Goal: Transaction & Acquisition: Purchase product/service

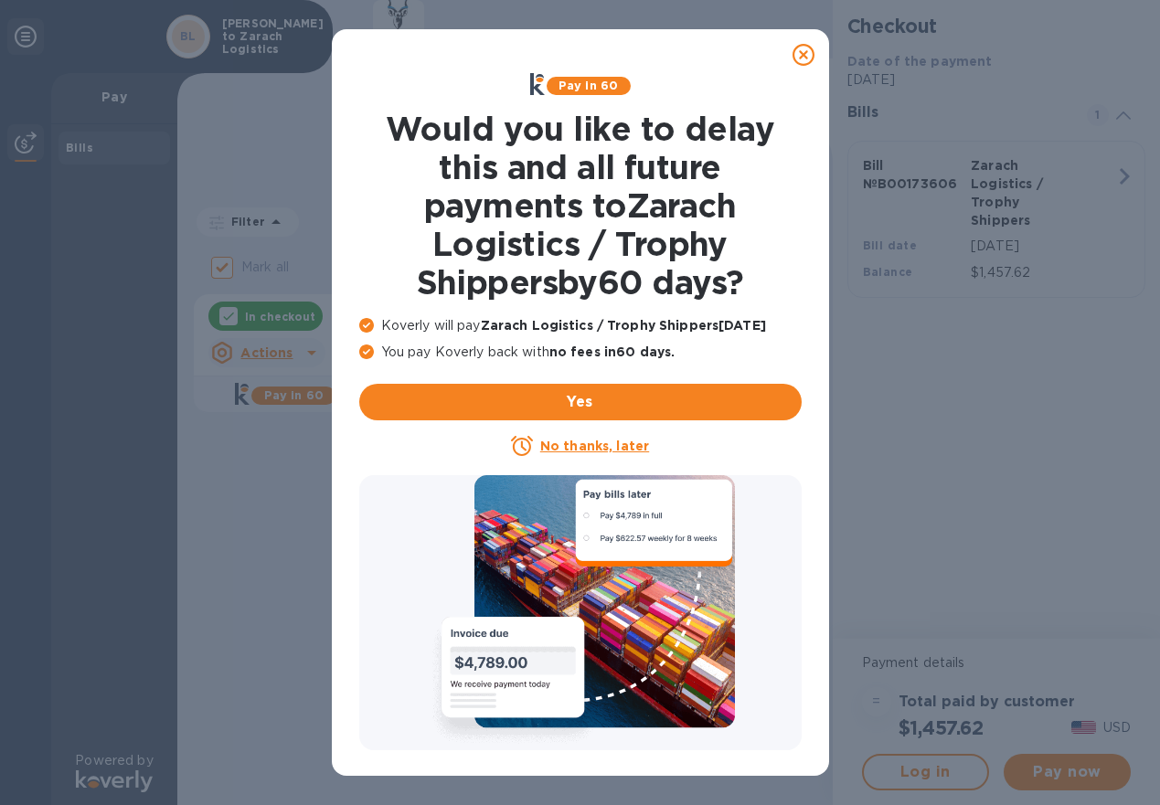
click at [613, 443] on u "No thanks, later" at bounding box center [594, 446] width 109 height 15
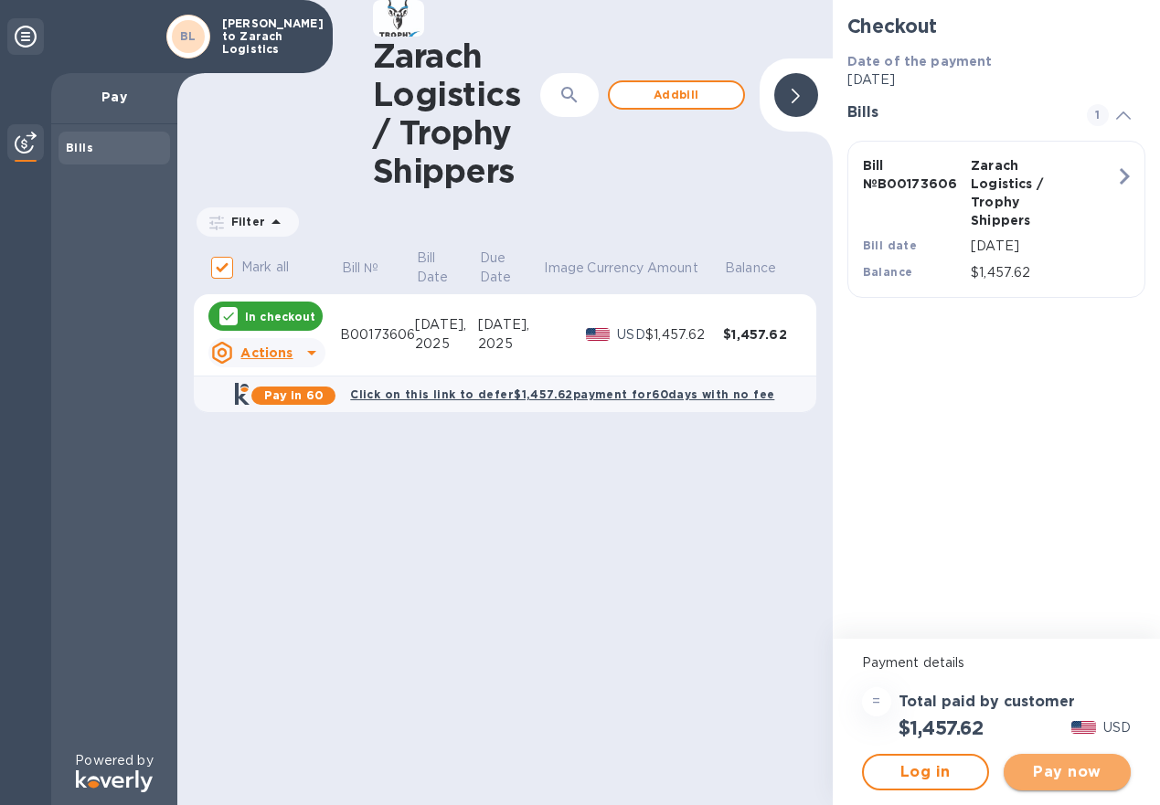
click at [1075, 770] on span "Pay now" at bounding box center [1067, 772] width 98 height 22
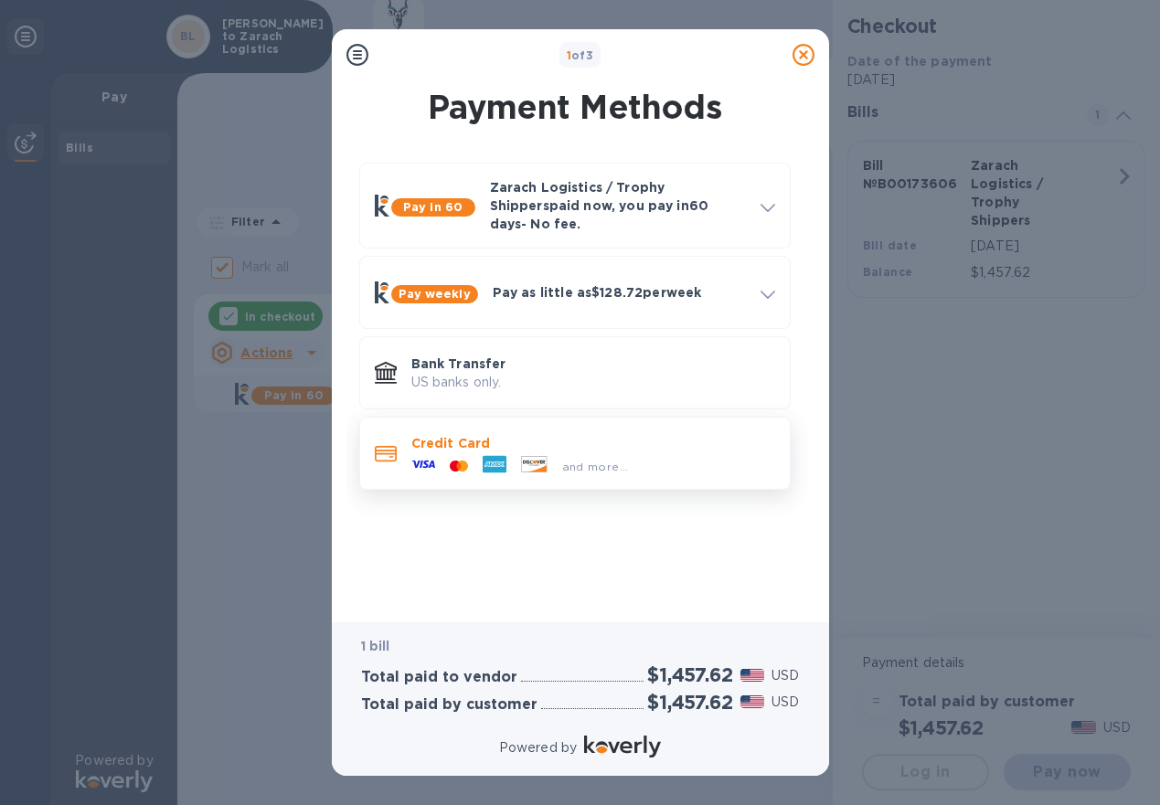
click at [605, 453] on div "and more..." at bounding box center [520, 466] width 232 height 27
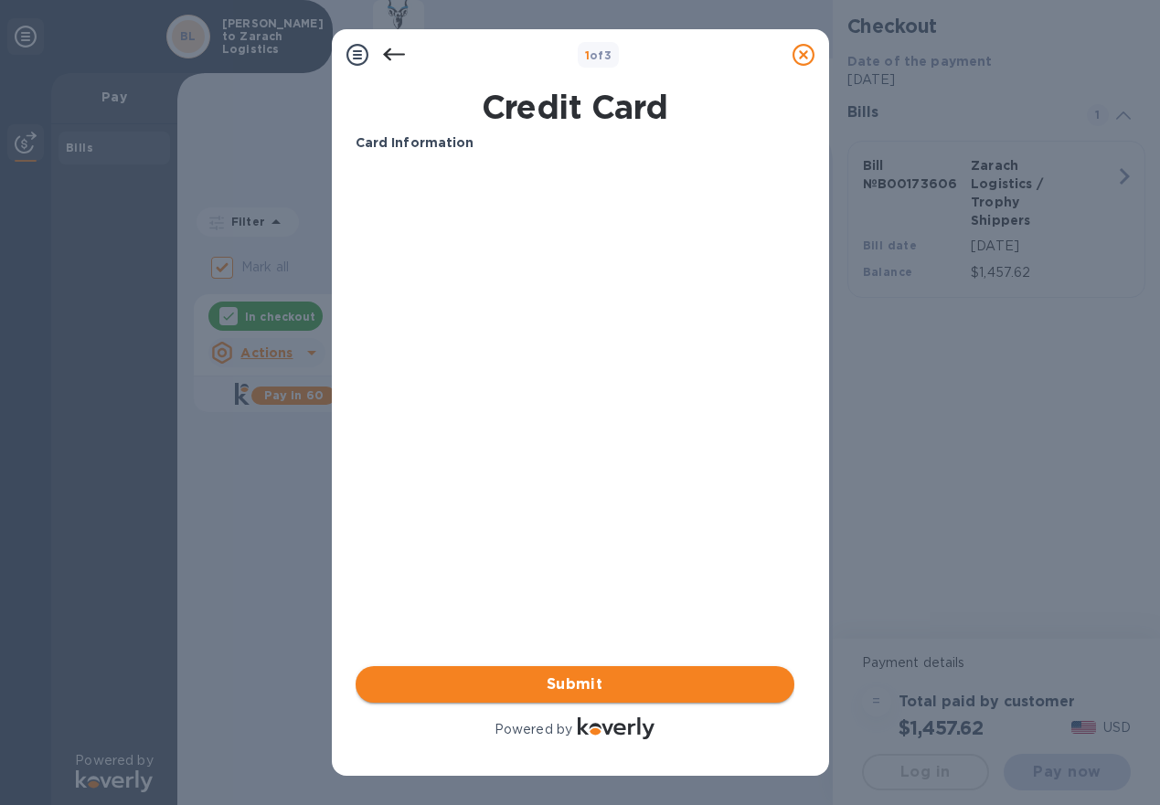
click at [646, 669] on button "Submit" at bounding box center [575, 684] width 439 height 37
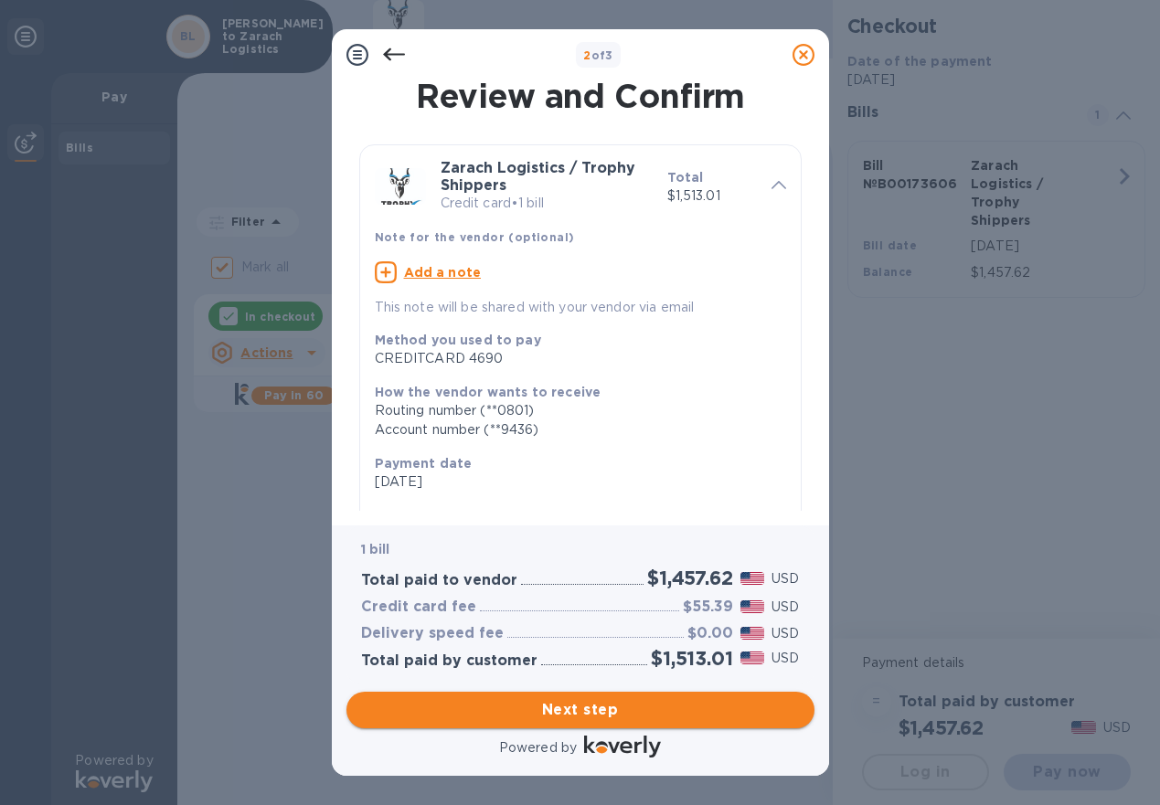
click at [612, 712] on span "Next step" at bounding box center [580, 710] width 439 height 22
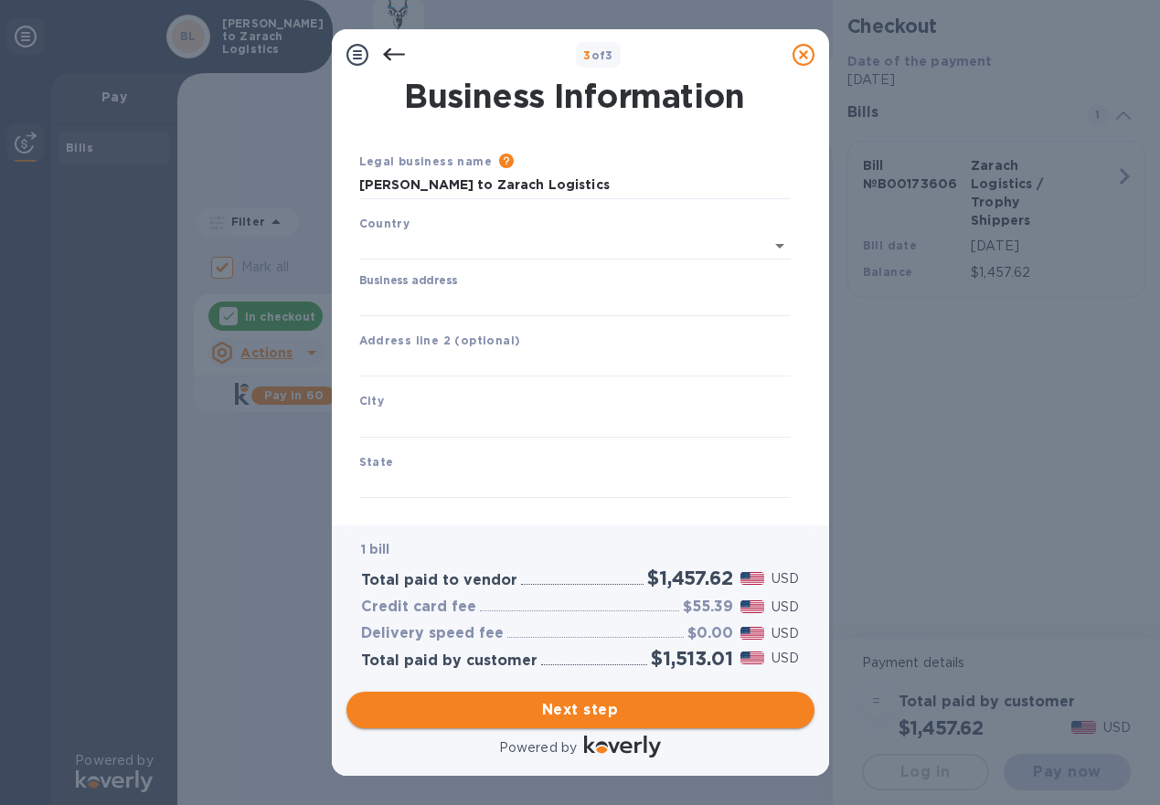
type input "[GEOGRAPHIC_DATA]"
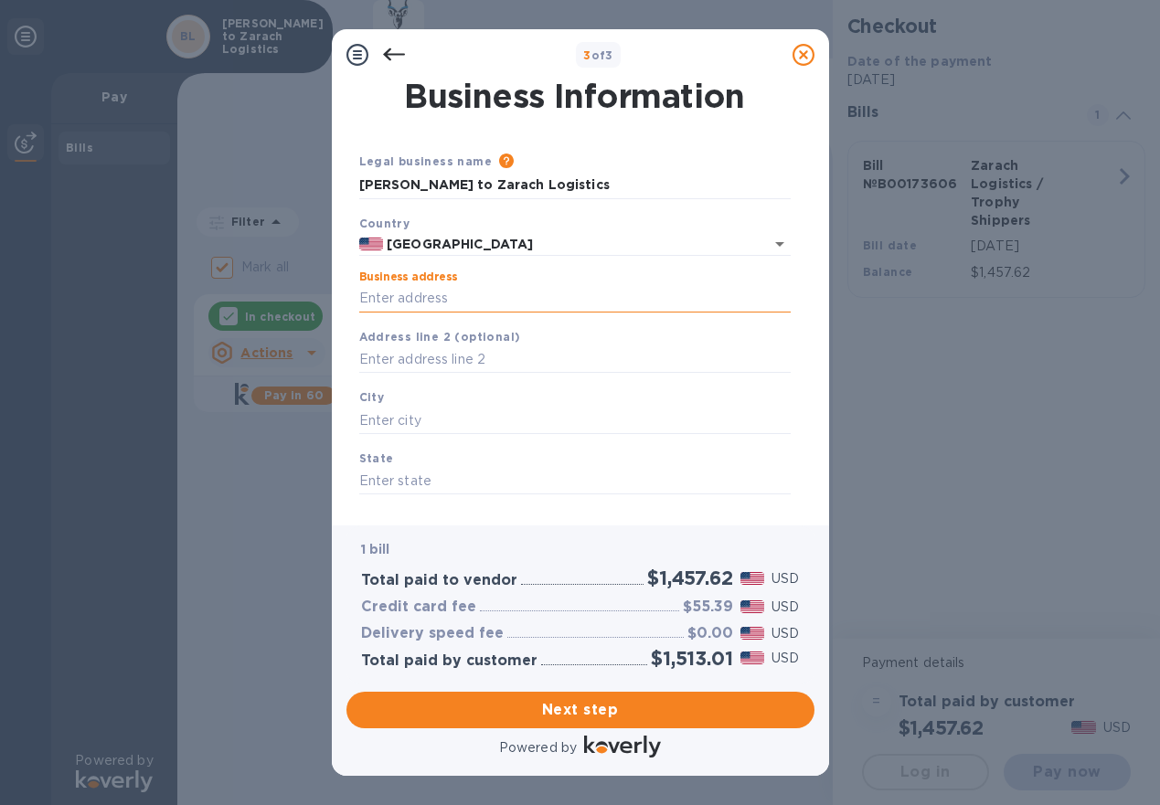
click at [448, 306] on input "Business address" at bounding box center [574, 298] width 431 height 27
type input "[STREET_ADDRESS]"
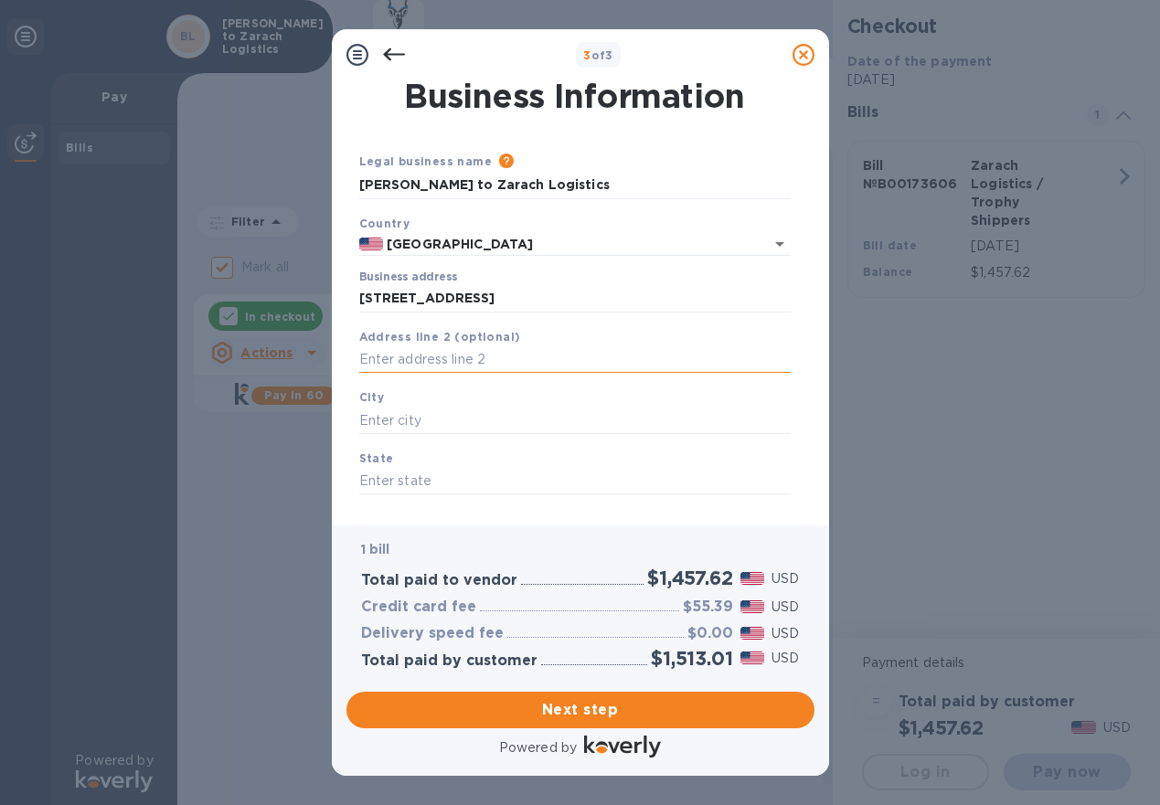
click at [485, 357] on input "text" at bounding box center [574, 359] width 431 height 27
click at [457, 432] on input "text" at bounding box center [574, 420] width 431 height 27
type input "[PERSON_NAME]"
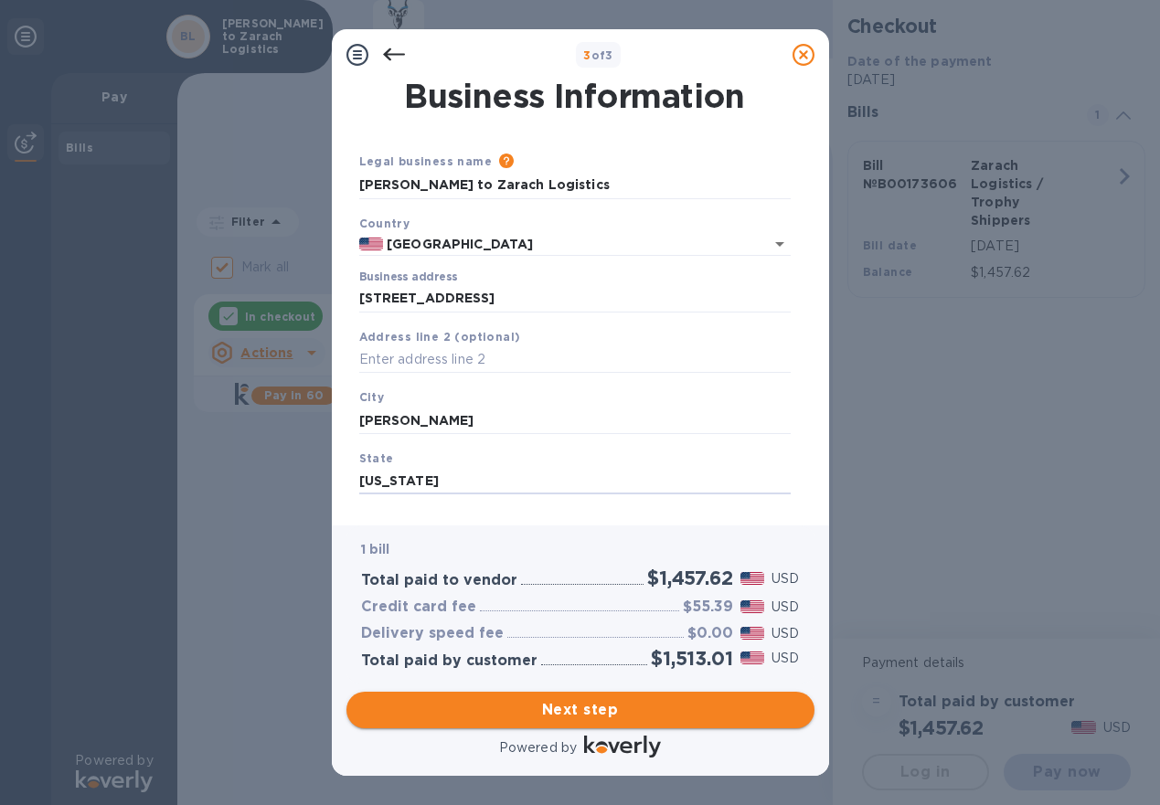
click at [578, 707] on span "Next step" at bounding box center [580, 710] width 439 height 22
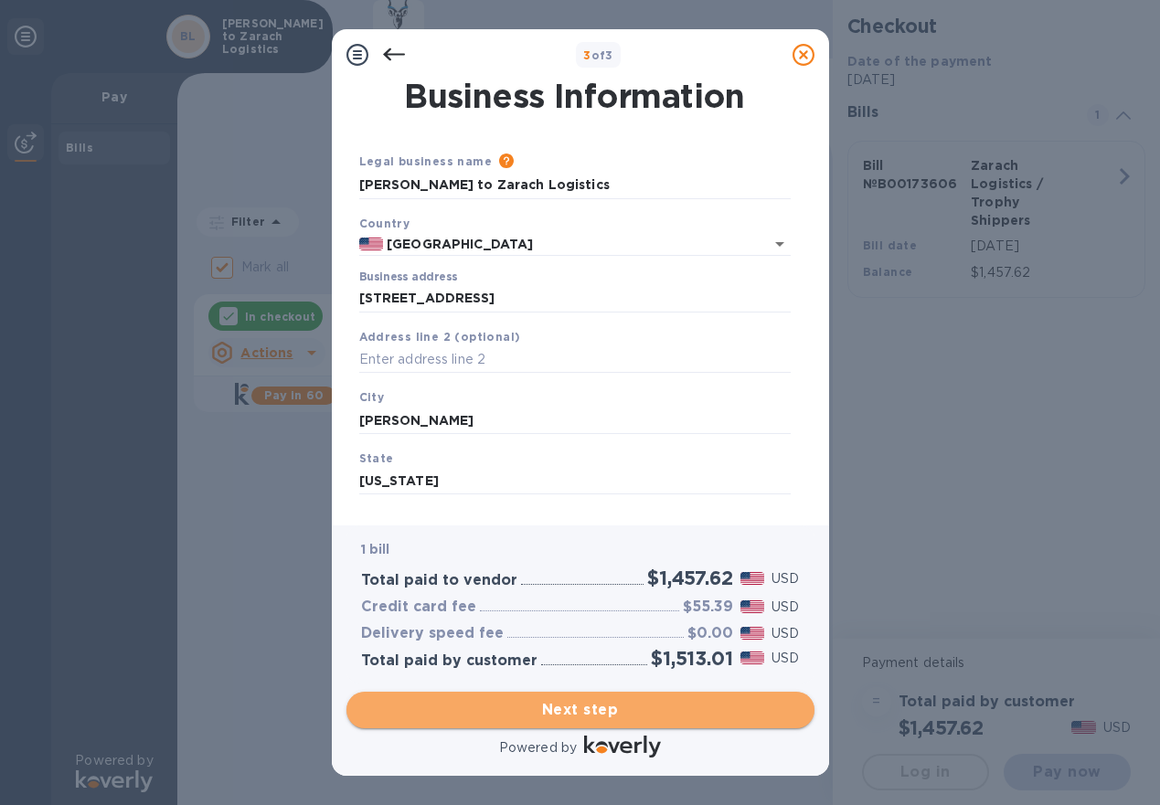
click at [578, 707] on span "Next step" at bounding box center [580, 710] width 439 height 22
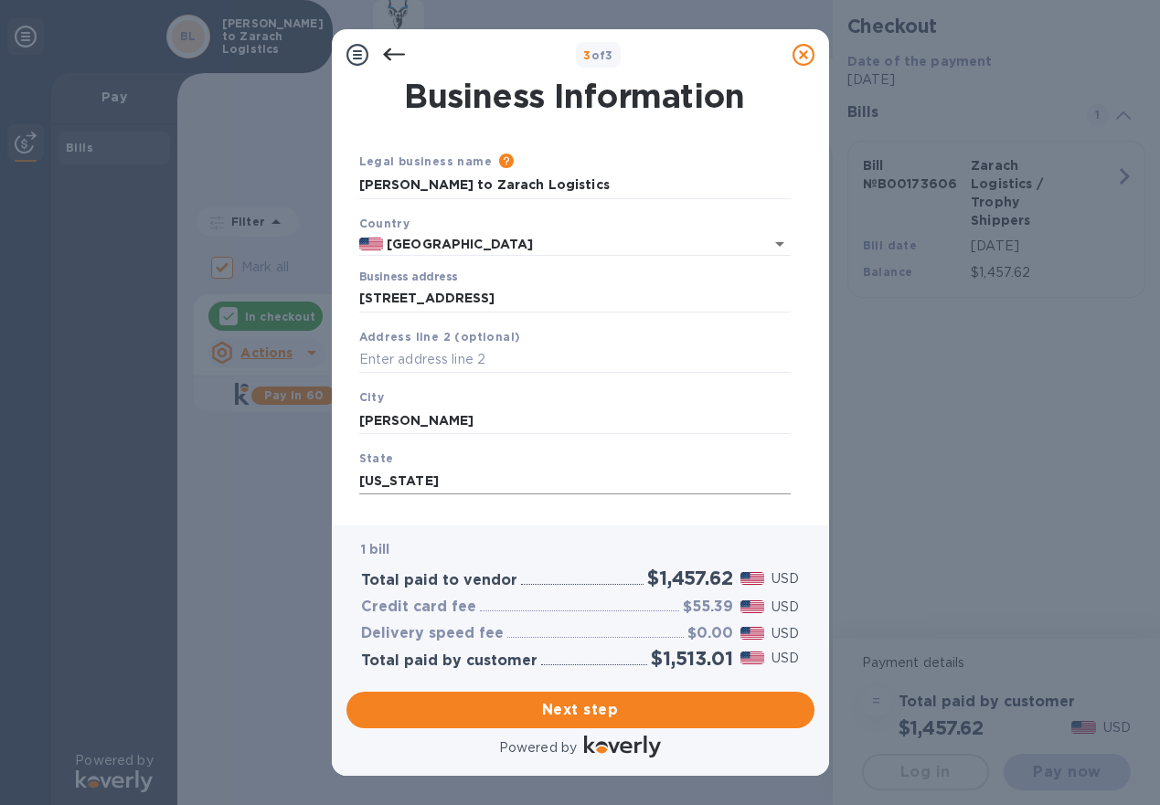
click at [463, 468] on input "[US_STATE]" at bounding box center [574, 481] width 431 height 27
type input "[GEOGRAPHIC_DATA]"
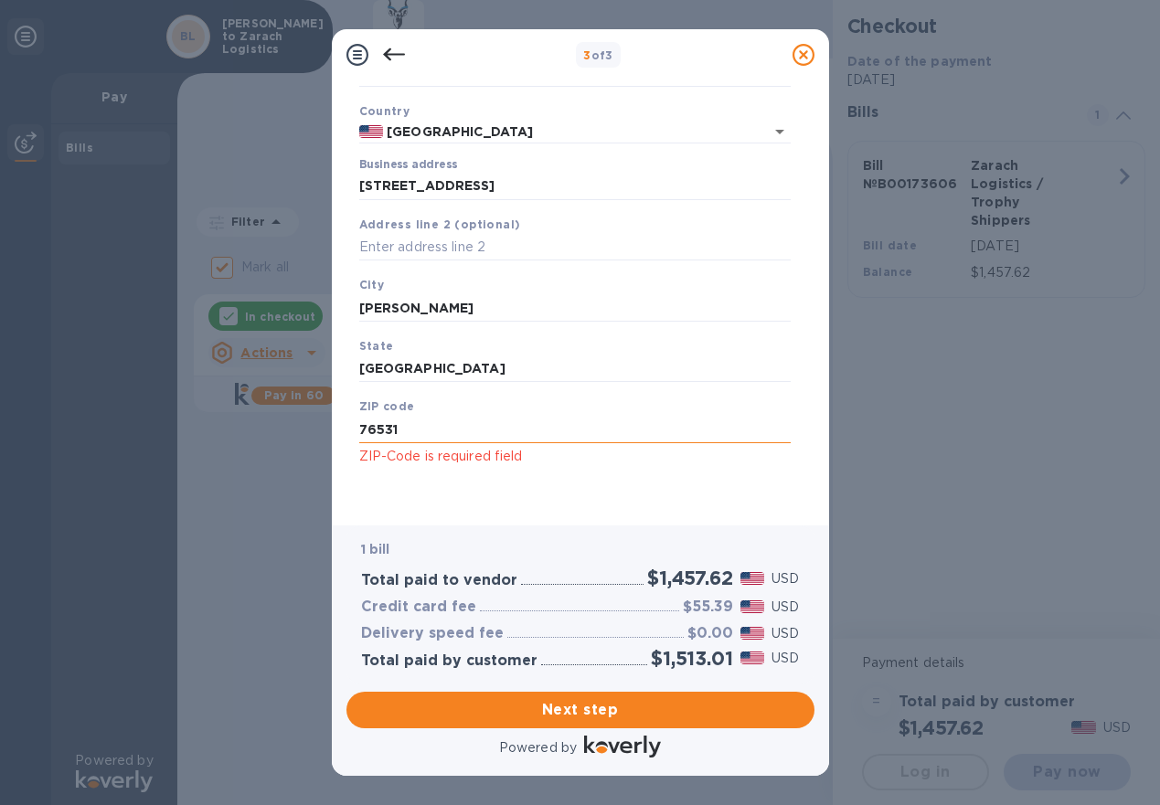
type input "76531"
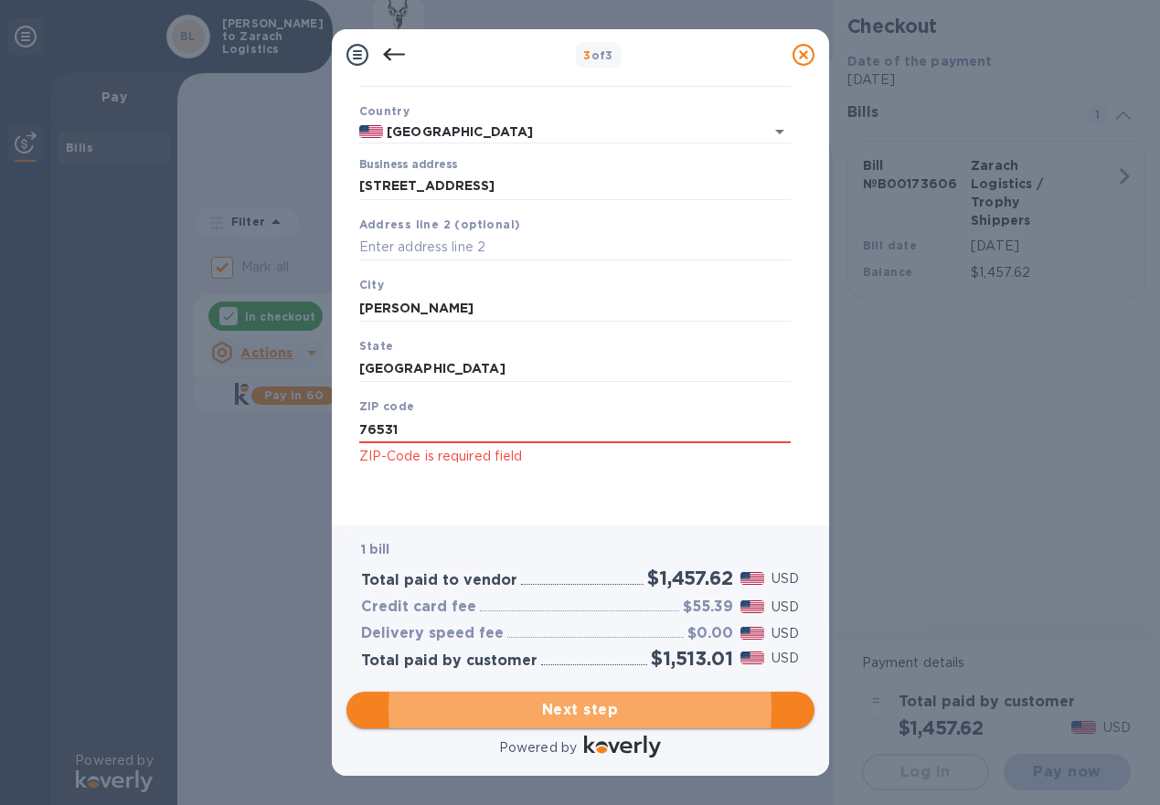
click at [594, 705] on span "Next step" at bounding box center [580, 710] width 439 height 22
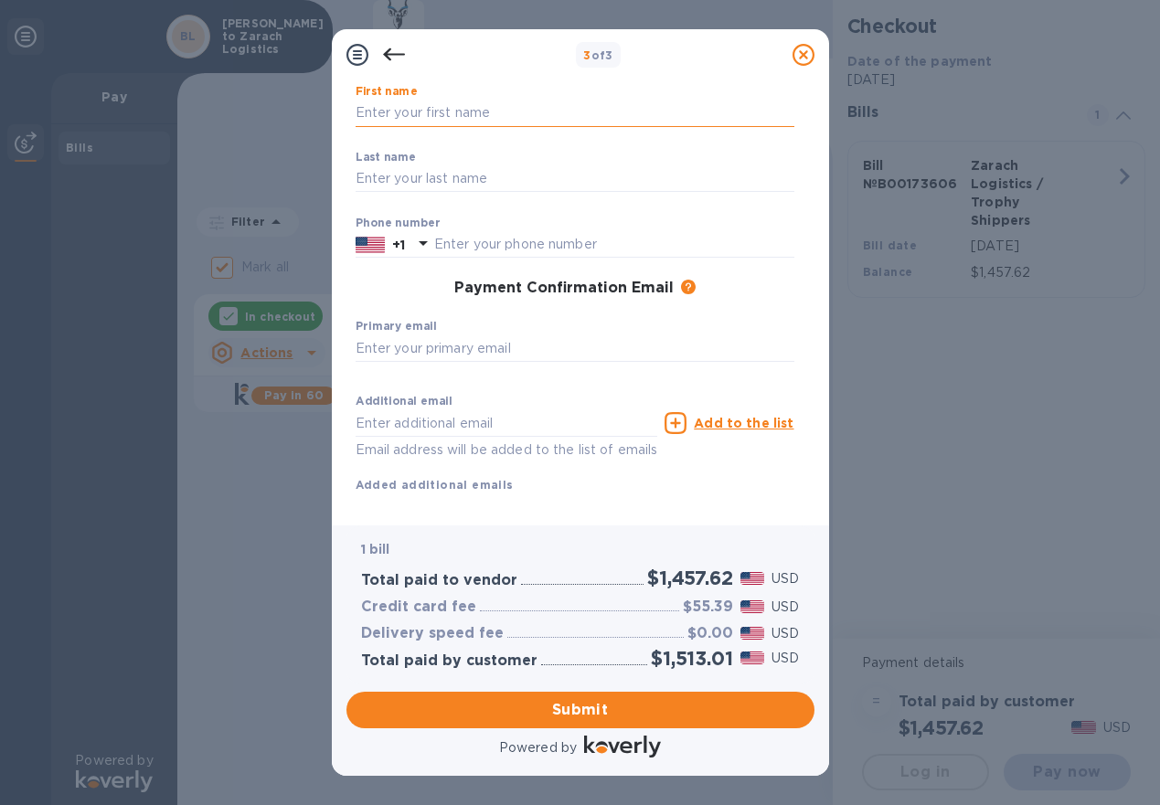
click at [404, 108] on input "text" at bounding box center [575, 113] width 439 height 27
type input "[PERSON_NAME]"
type input "2145438088"
type input "[EMAIL_ADDRESS][DOMAIN_NAME]"
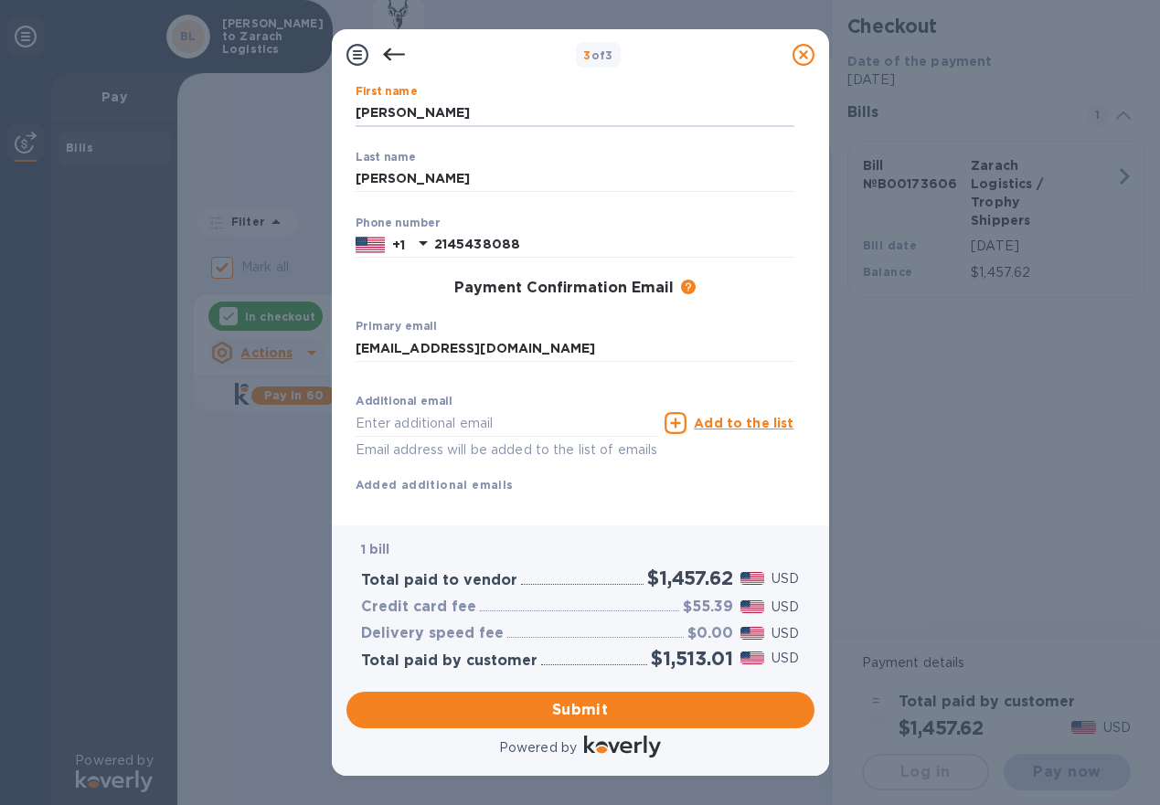
type input "[EMAIL_ADDRESS][DOMAIN_NAME]"
click at [485, 245] on input "2145438088" at bounding box center [614, 244] width 360 height 27
type input "2145468088"
drag, startPoint x: 584, startPoint y: 427, endPoint x: 342, endPoint y: 408, distance: 243.0
click at [342, 408] on div "Payment Contact Information First name [PERSON_NAME] ​ Last name [PERSON_NAME] …" at bounding box center [580, 302] width 497 height 445
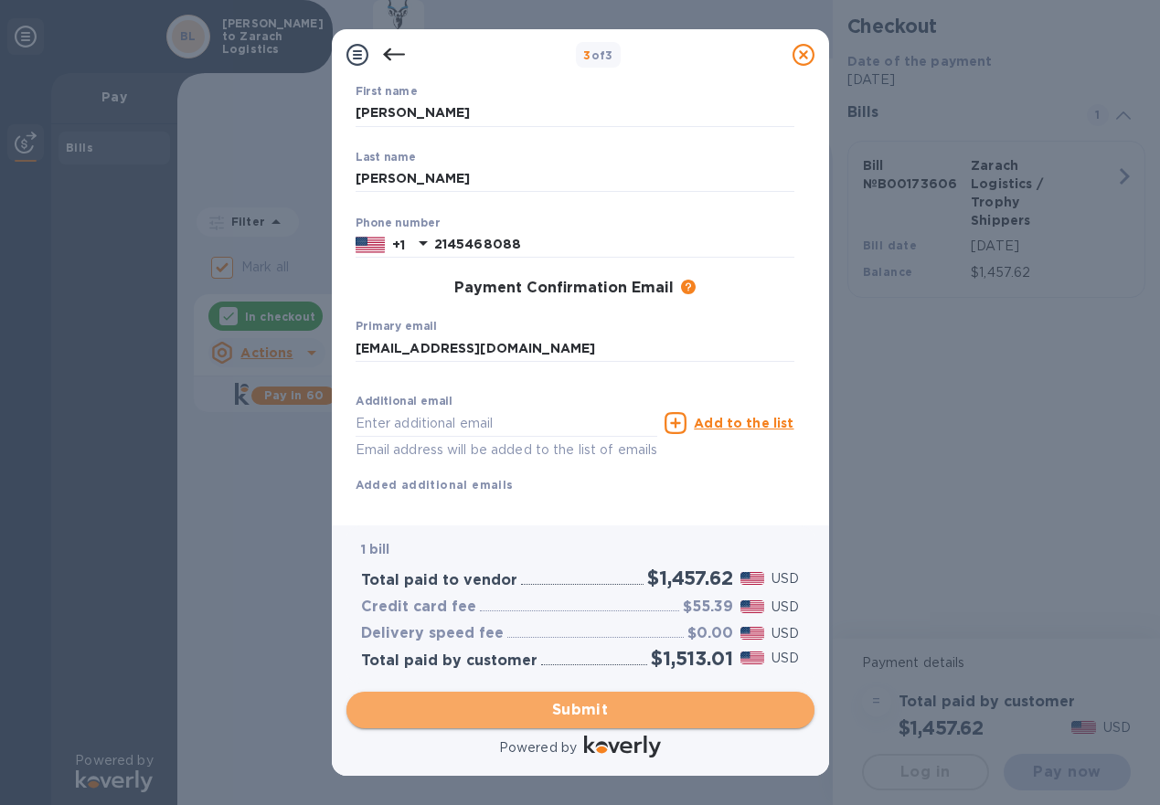
click at [572, 706] on span "Submit" at bounding box center [580, 710] width 439 height 22
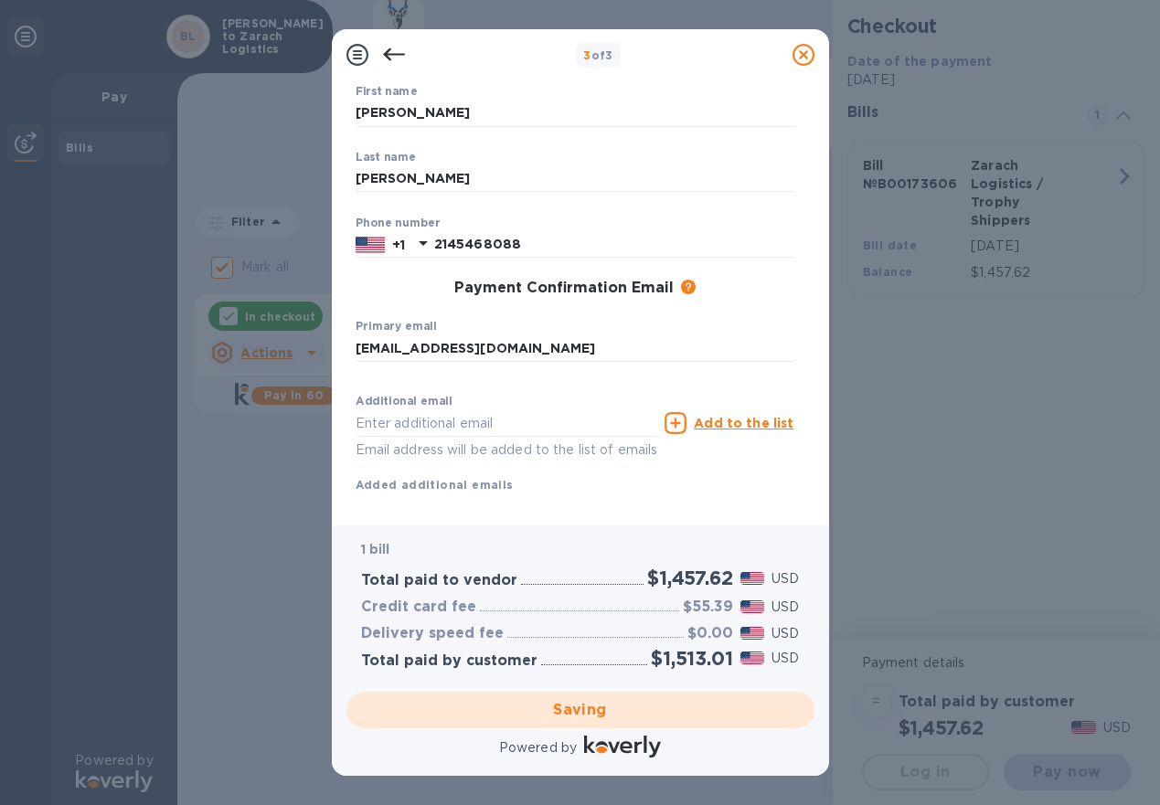
checkbox input "false"
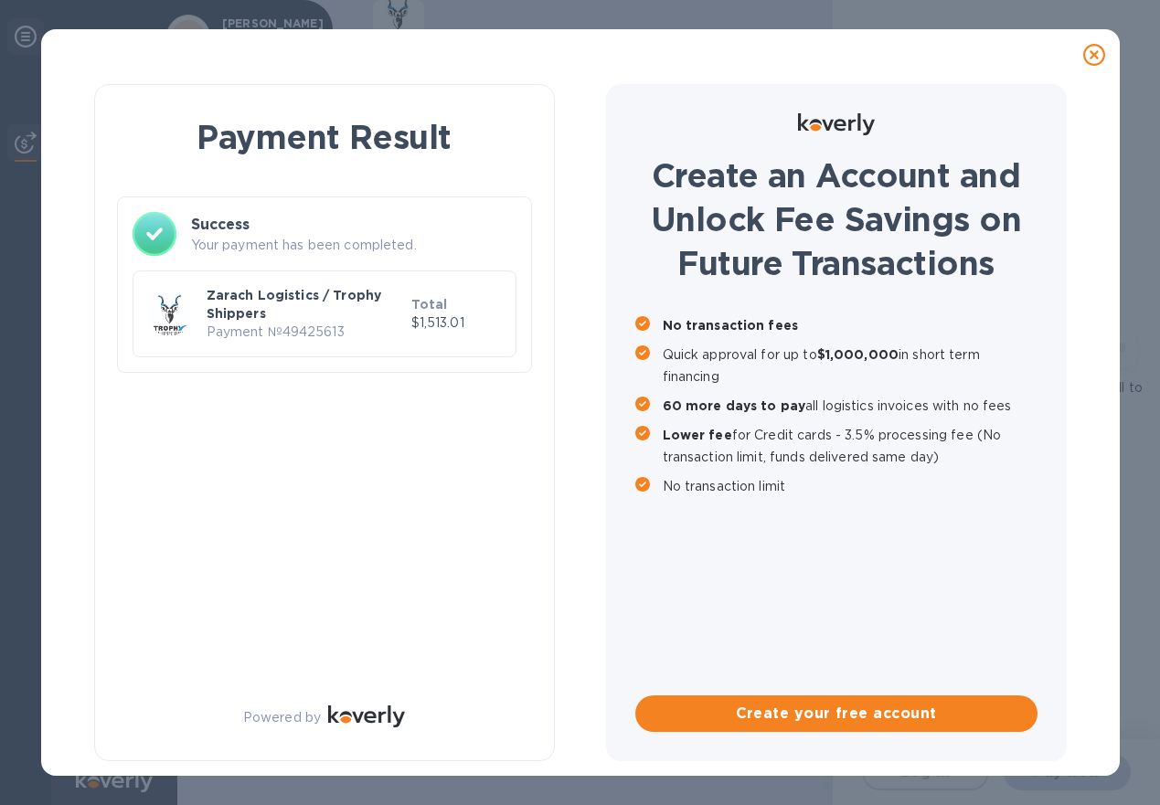
scroll to position [0, 0]
